Goal: Transaction & Acquisition: Purchase product/service

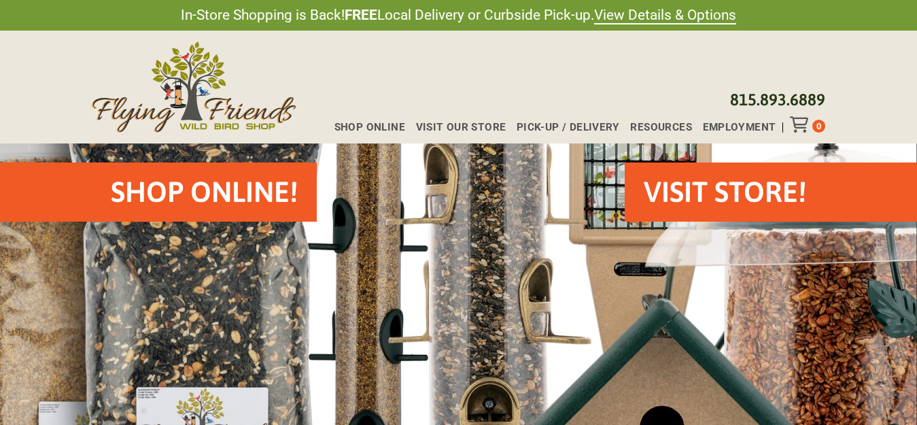
click at [201, 192] on h2 "Shop Online!" at bounding box center [204, 192] width 187 height 40
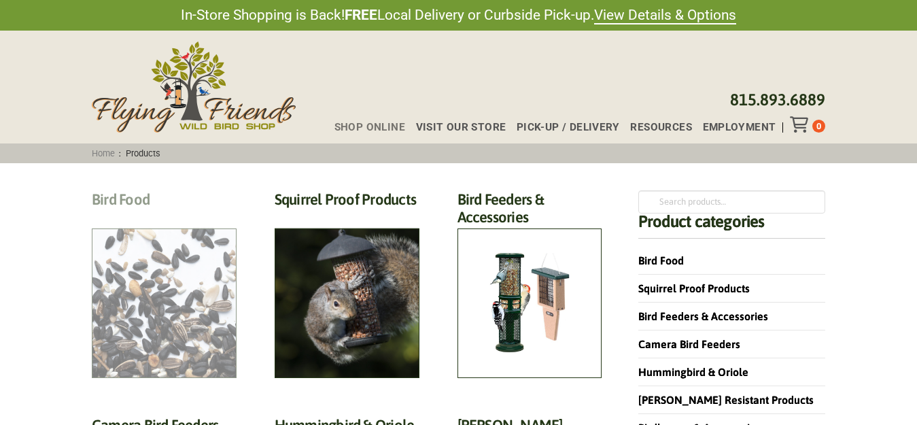
drag, startPoint x: 156, startPoint y: 326, endPoint x: 154, endPoint y: 190, distance: 136.7
click at [156, 216] on h2 "Bird Food (70)" at bounding box center [164, 202] width 145 height 25
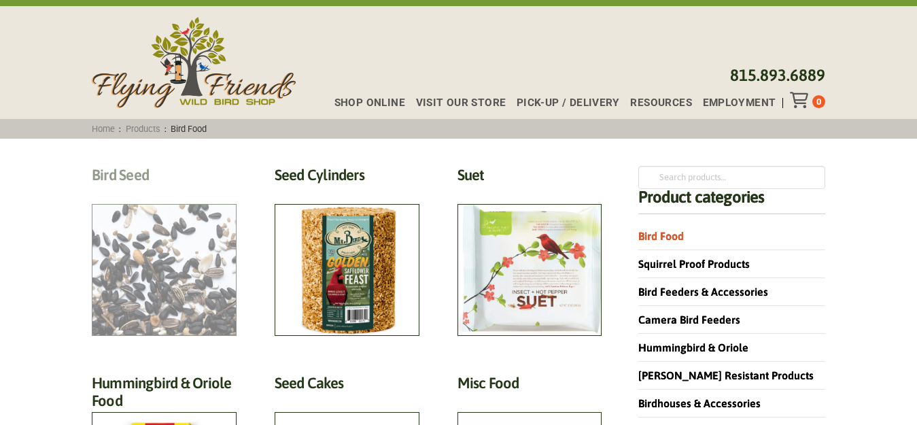
scroll to position [68, 0]
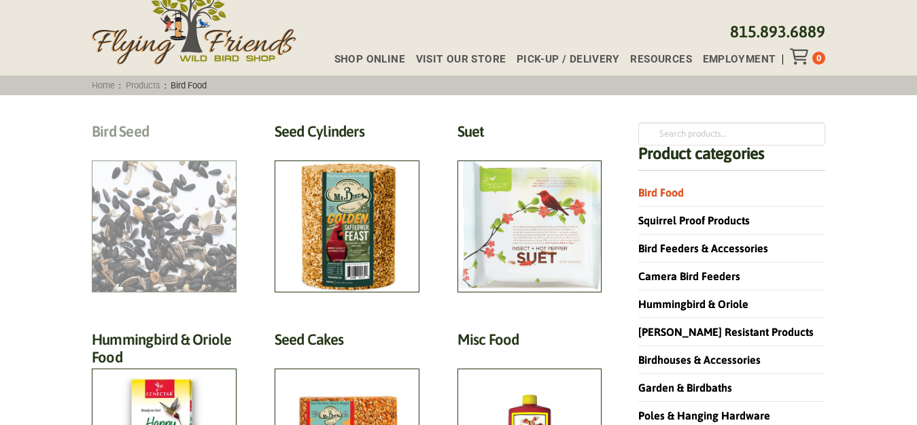
click at [157, 148] on h2 "Bird Seed (30)" at bounding box center [164, 134] width 145 height 25
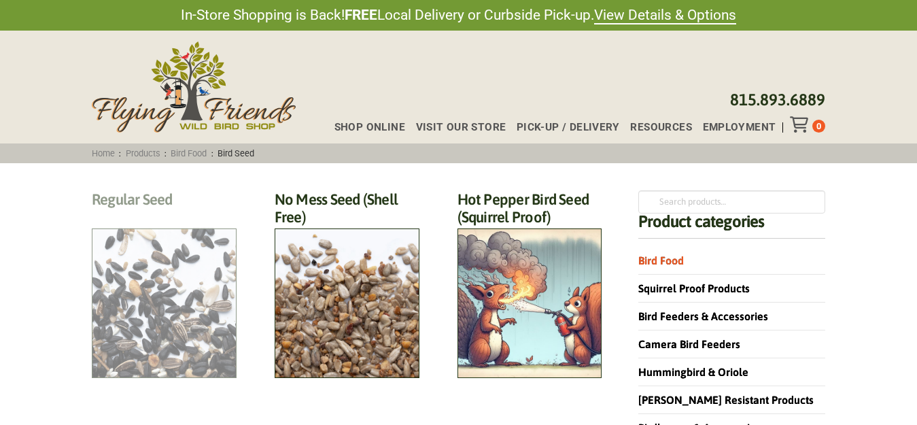
click at [167, 216] on h2 "Regular Seed (18)" at bounding box center [164, 202] width 145 height 25
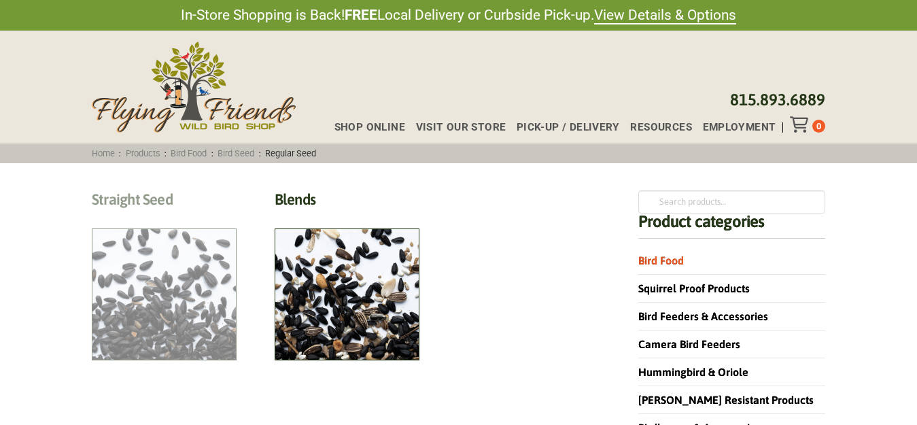
click at [221, 216] on h2 "Straight Seed (12)" at bounding box center [164, 202] width 145 height 25
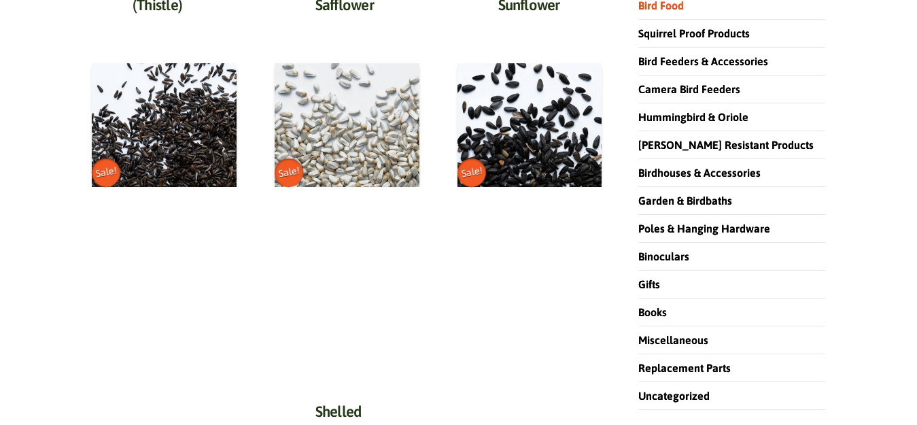
scroll to position [272, 0]
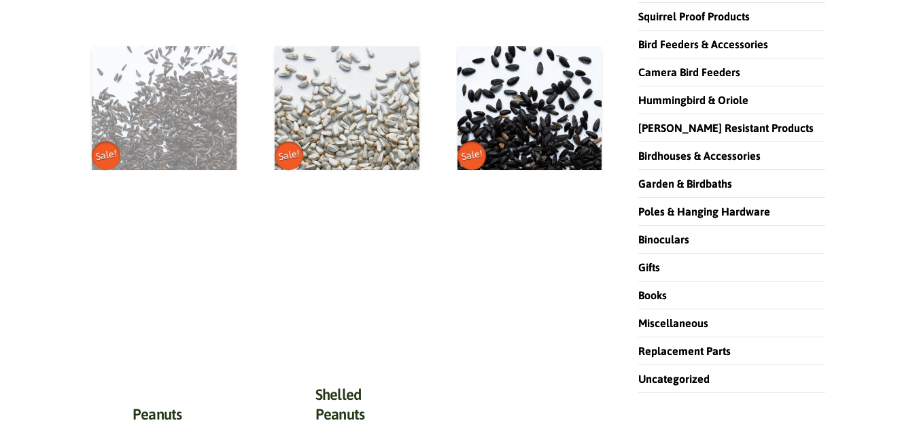
click at [176, 120] on img at bounding box center [164, 108] width 145 height 124
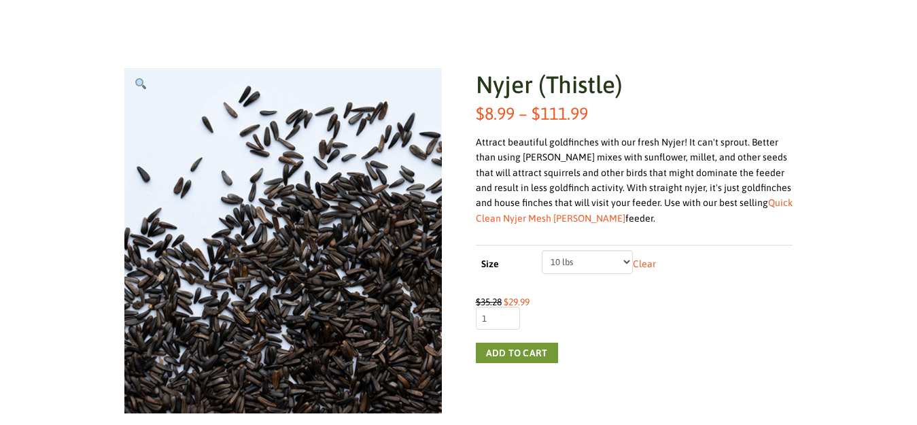
scroll to position [204, 0]
